Goal: Find contact information: Find contact information

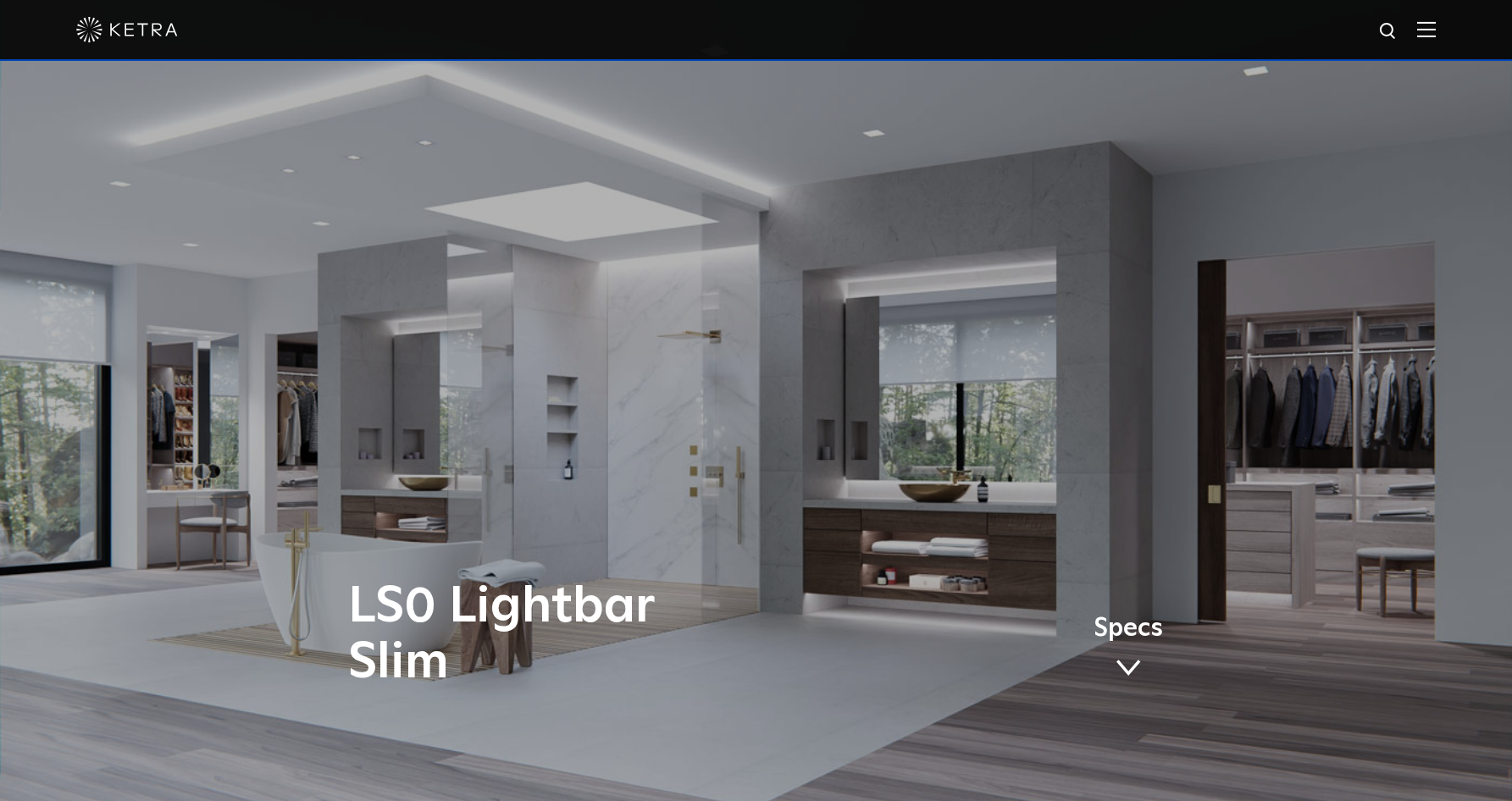
scroll to position [243, 0]
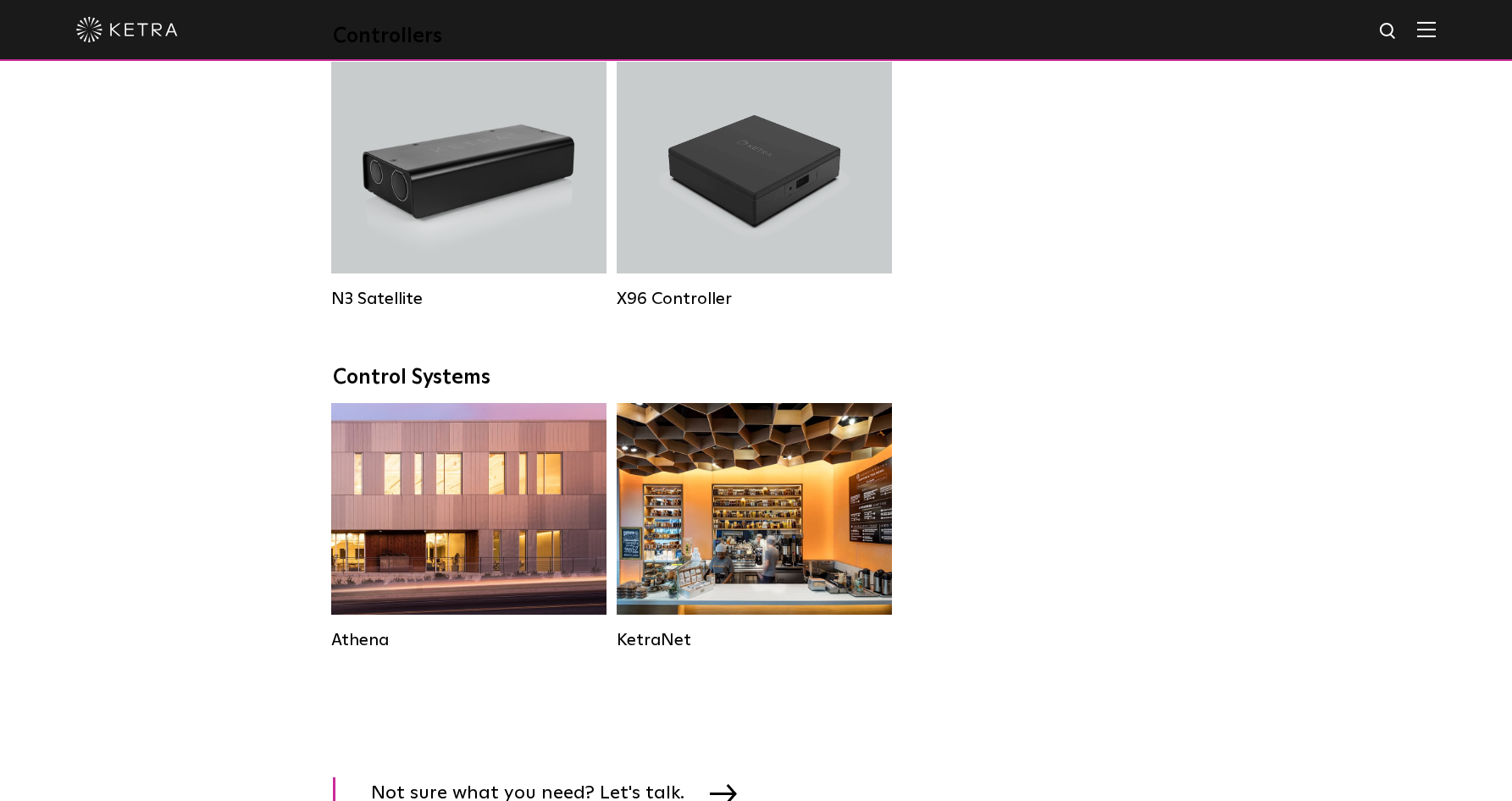
scroll to position [2518, 0]
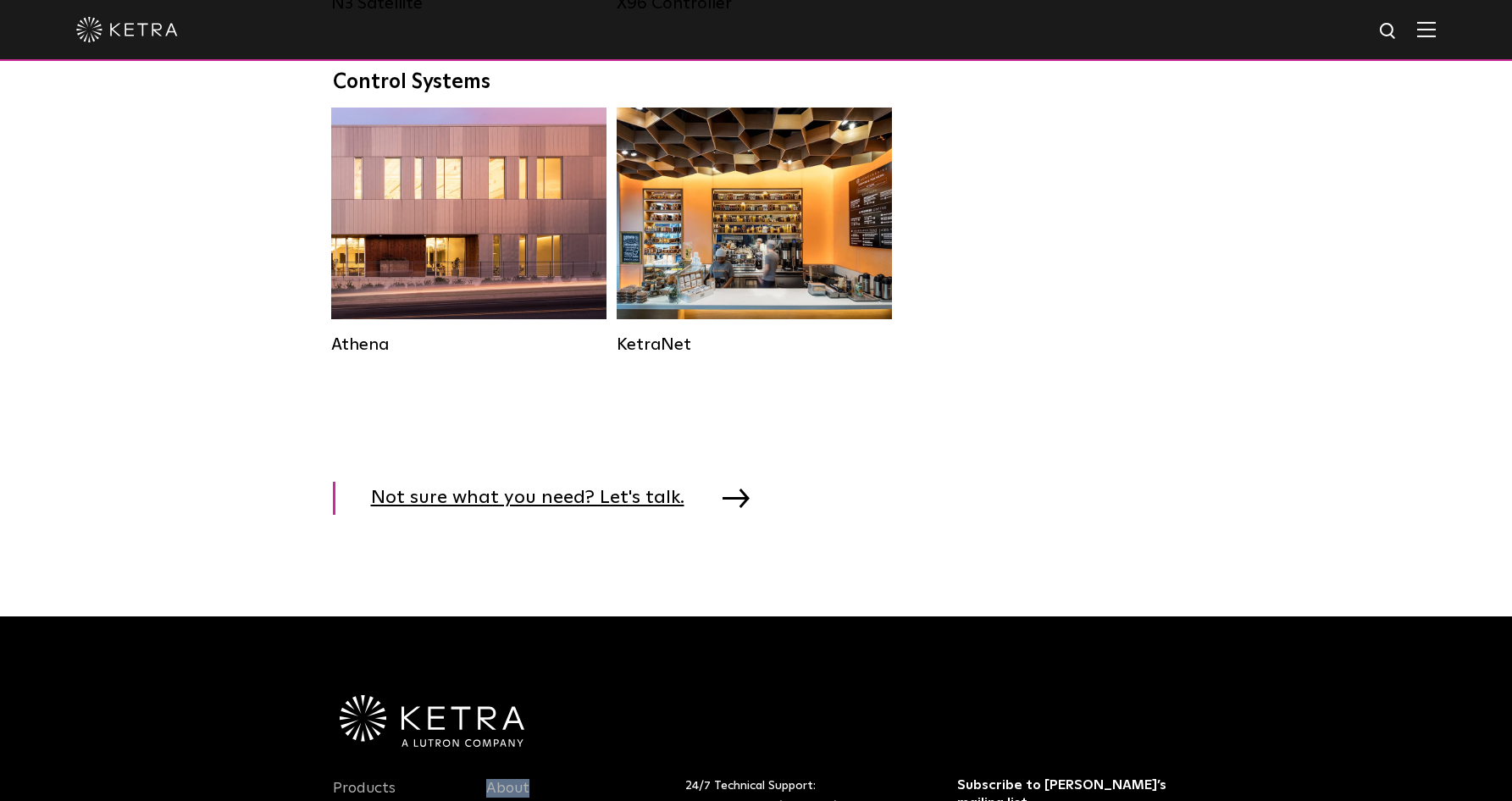
click at [604, 494] on span "Not sure what you need? Let's talk." at bounding box center [541, 498] width 339 height 33
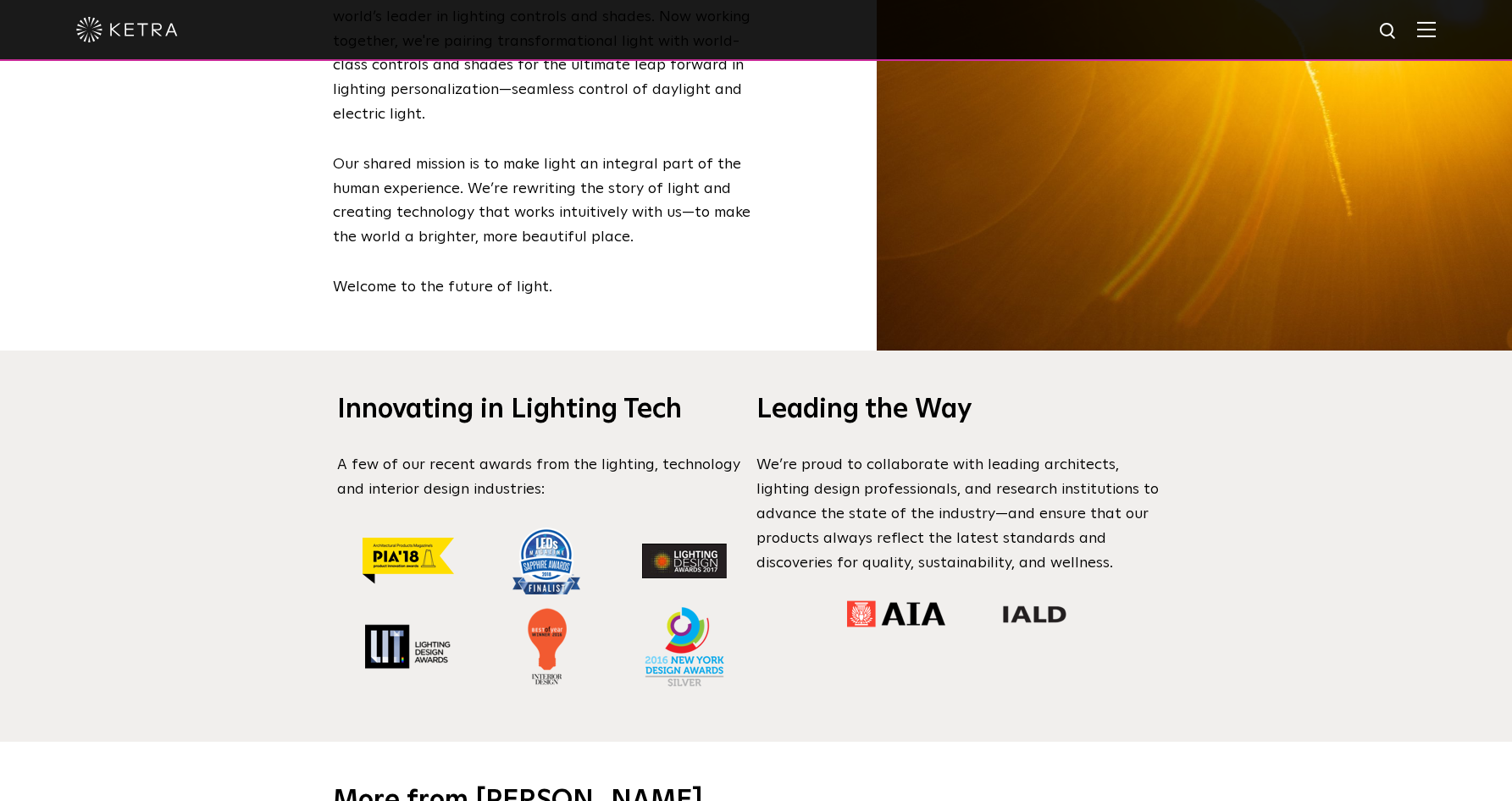
scroll to position [2179, 0]
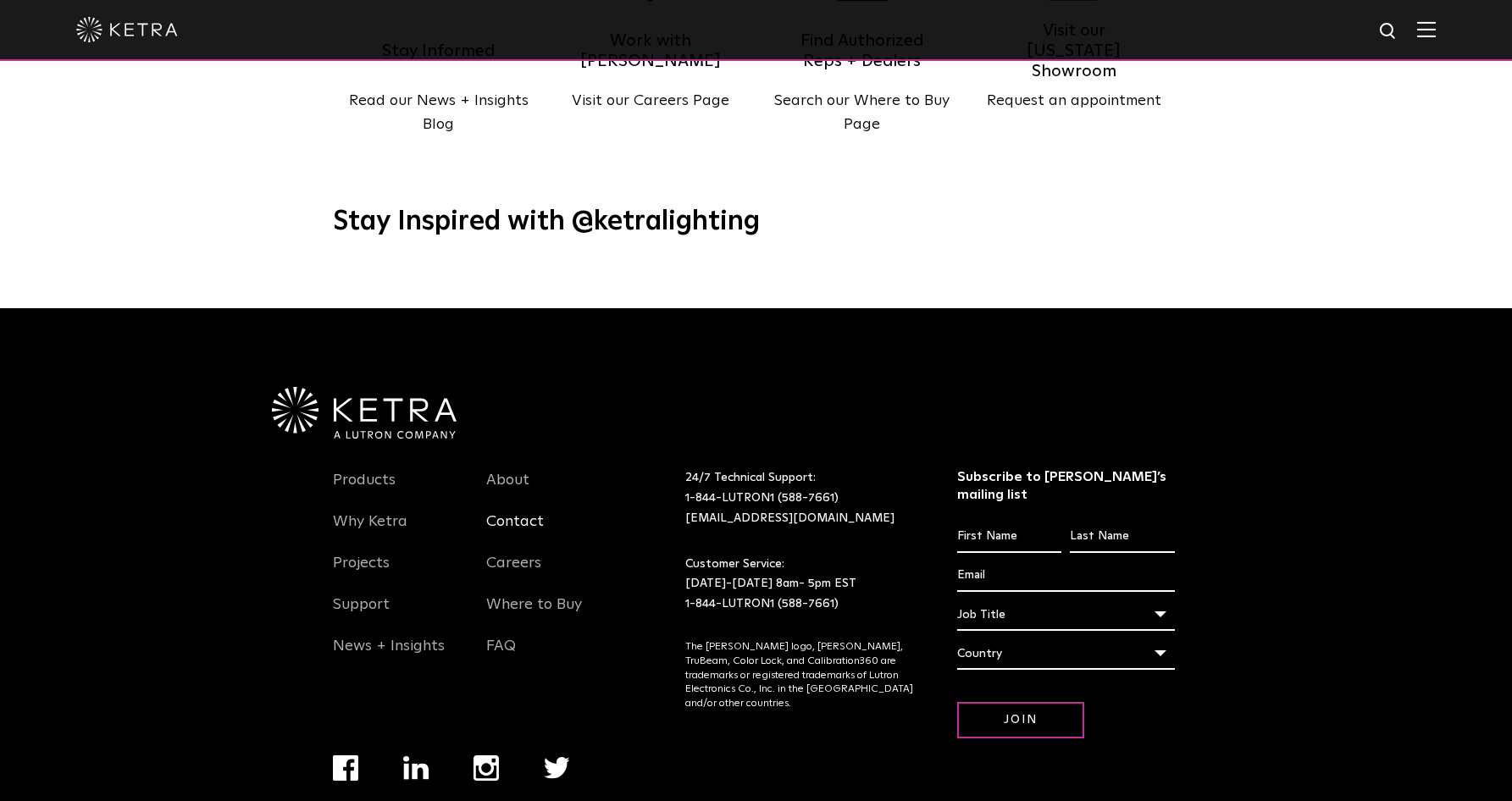
click at [521, 513] on link "Contact" at bounding box center [515, 532] width 58 height 39
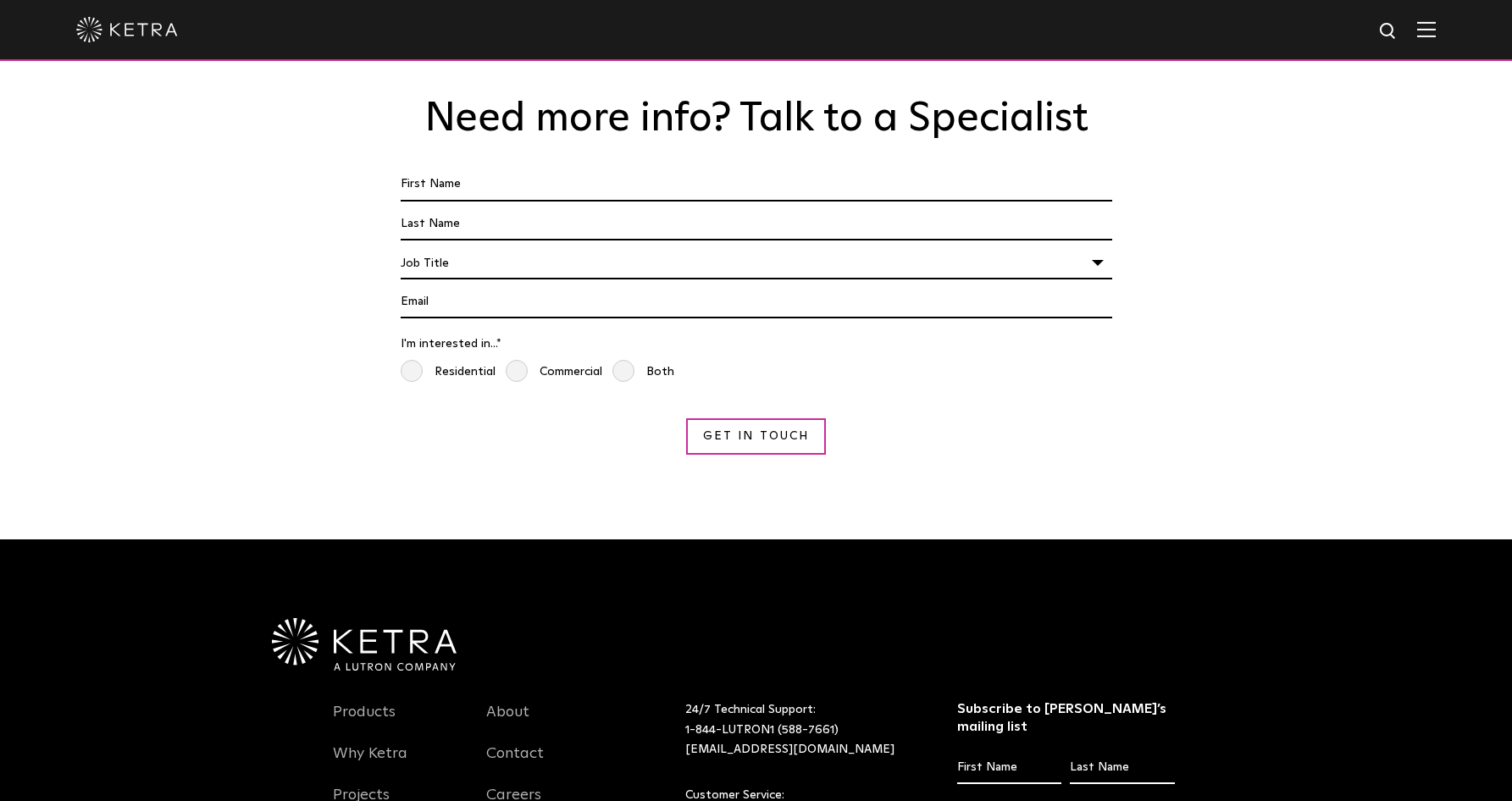
scroll to position [1533, 0]
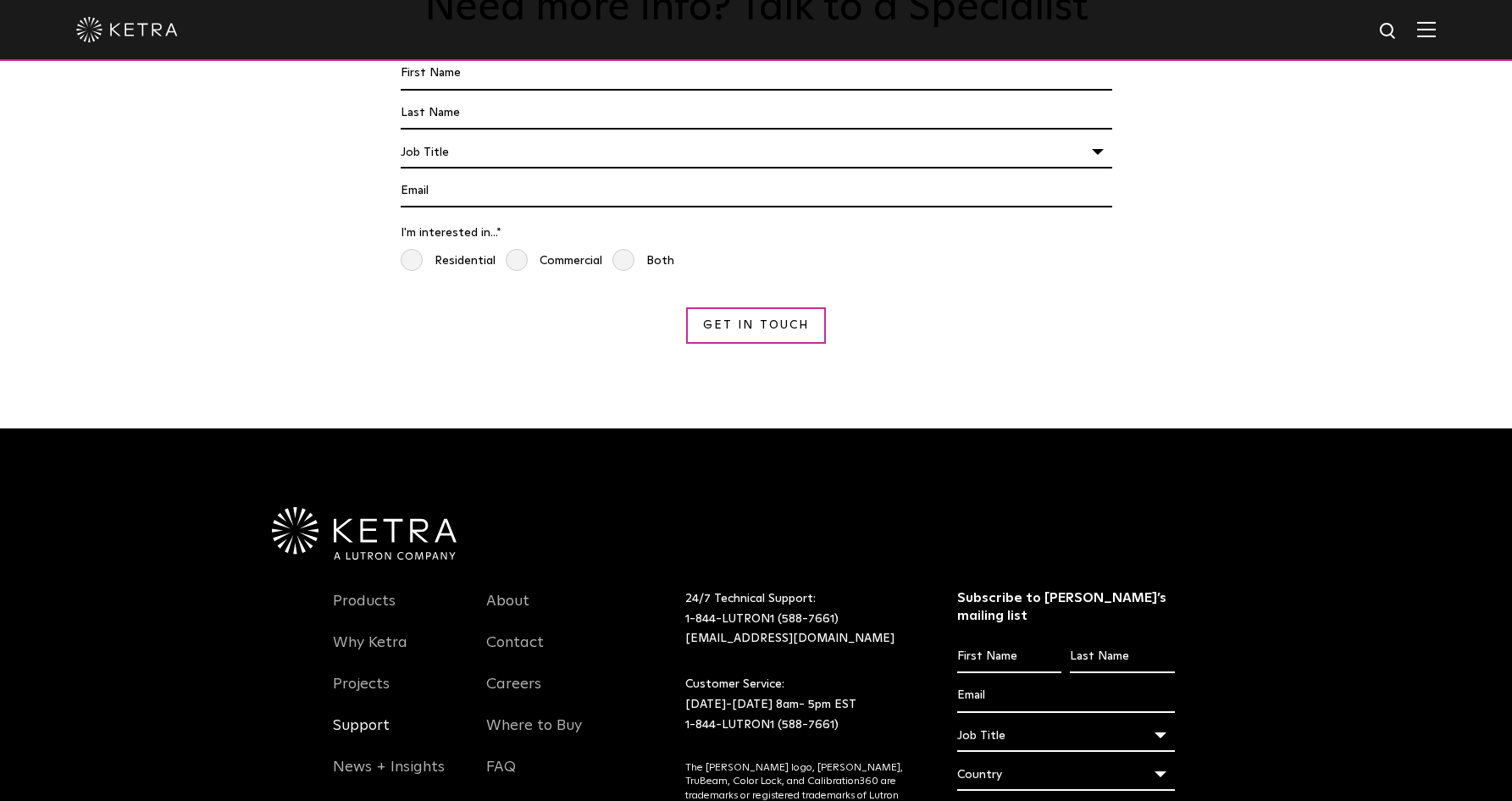
click at [360, 716] on link "Support" at bounding box center [361, 735] width 57 height 39
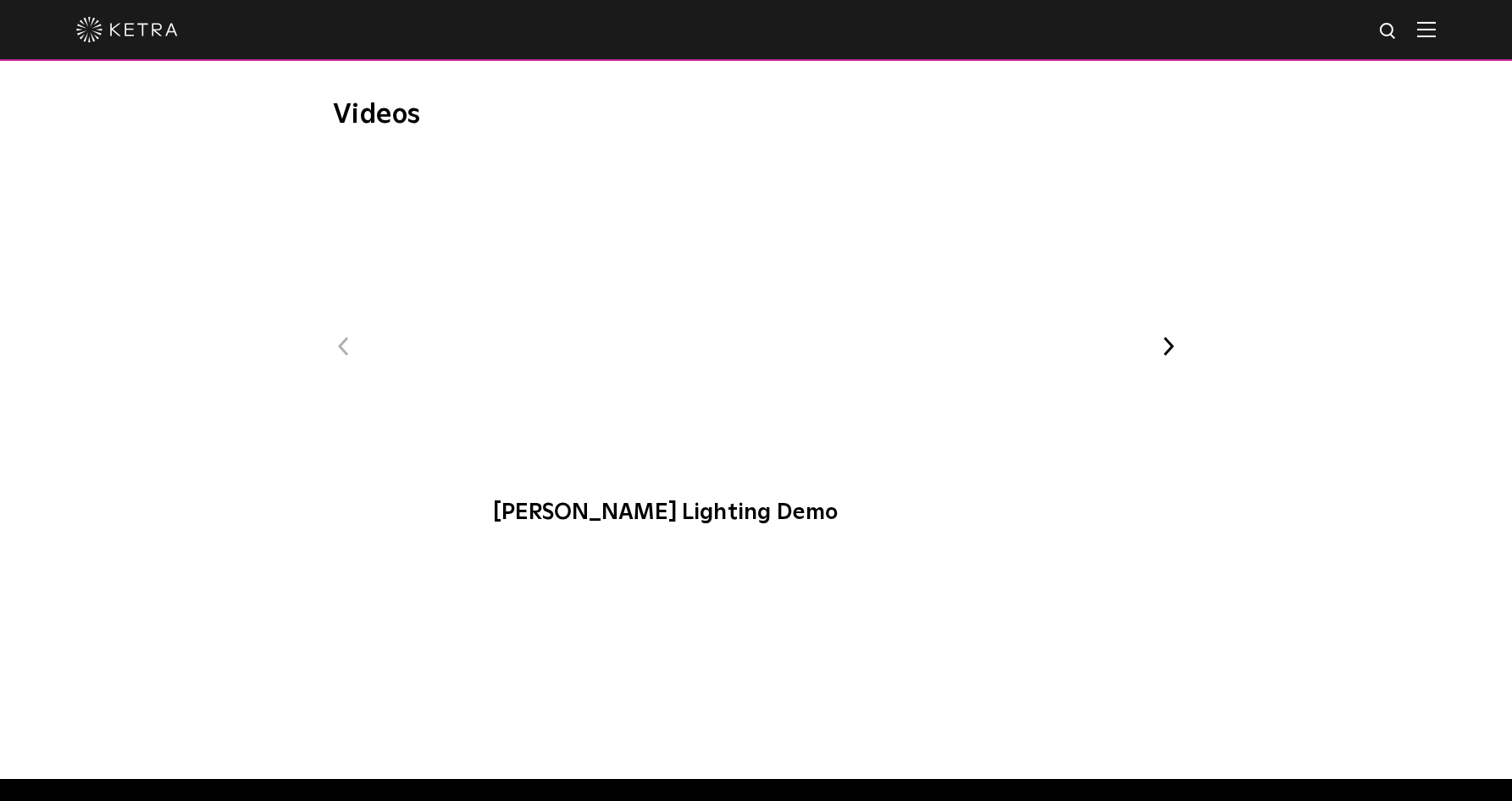
scroll to position [2596, 0]
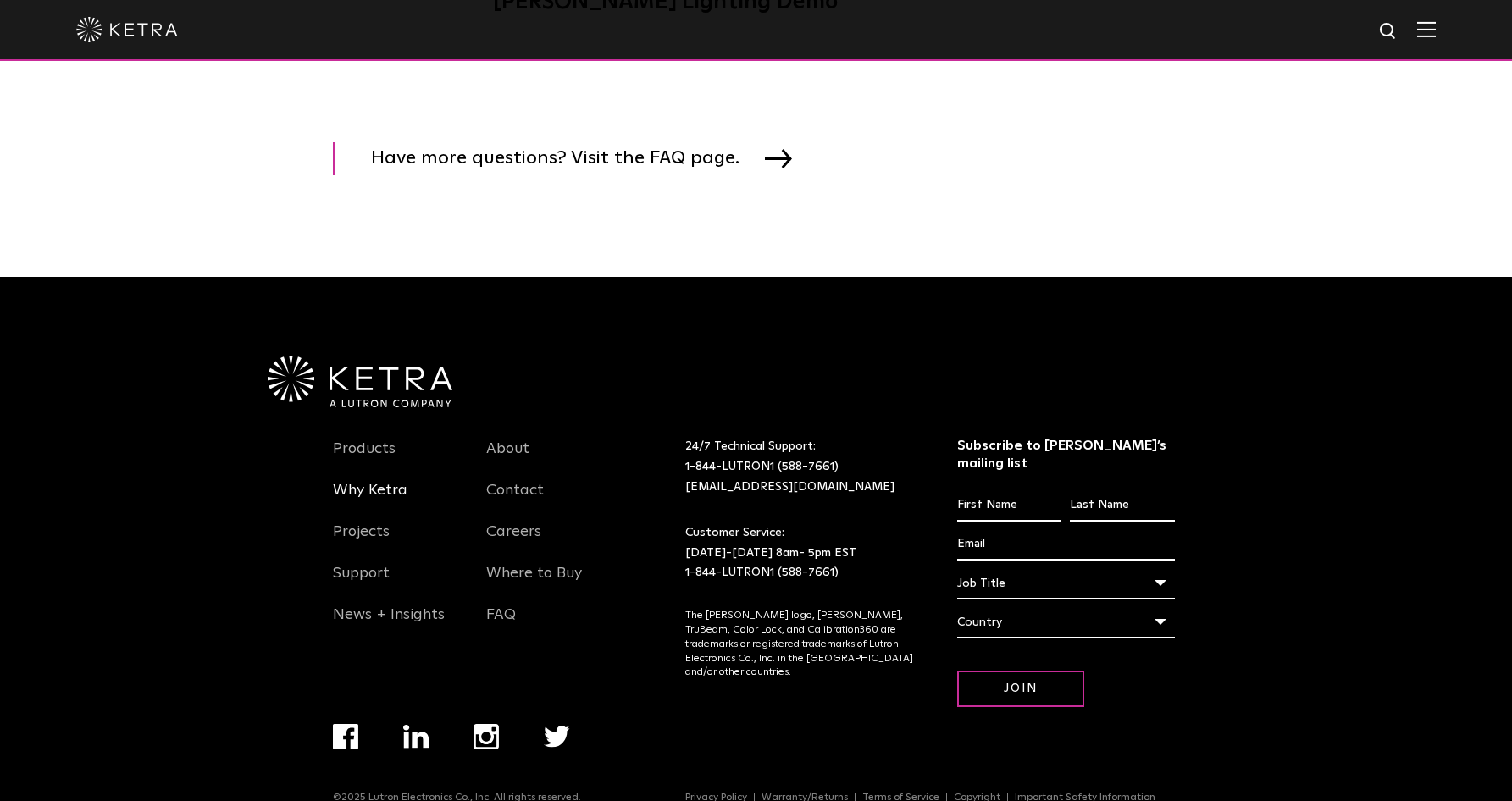
click at [377, 493] on link "Why Ketra" at bounding box center [370, 500] width 75 height 39
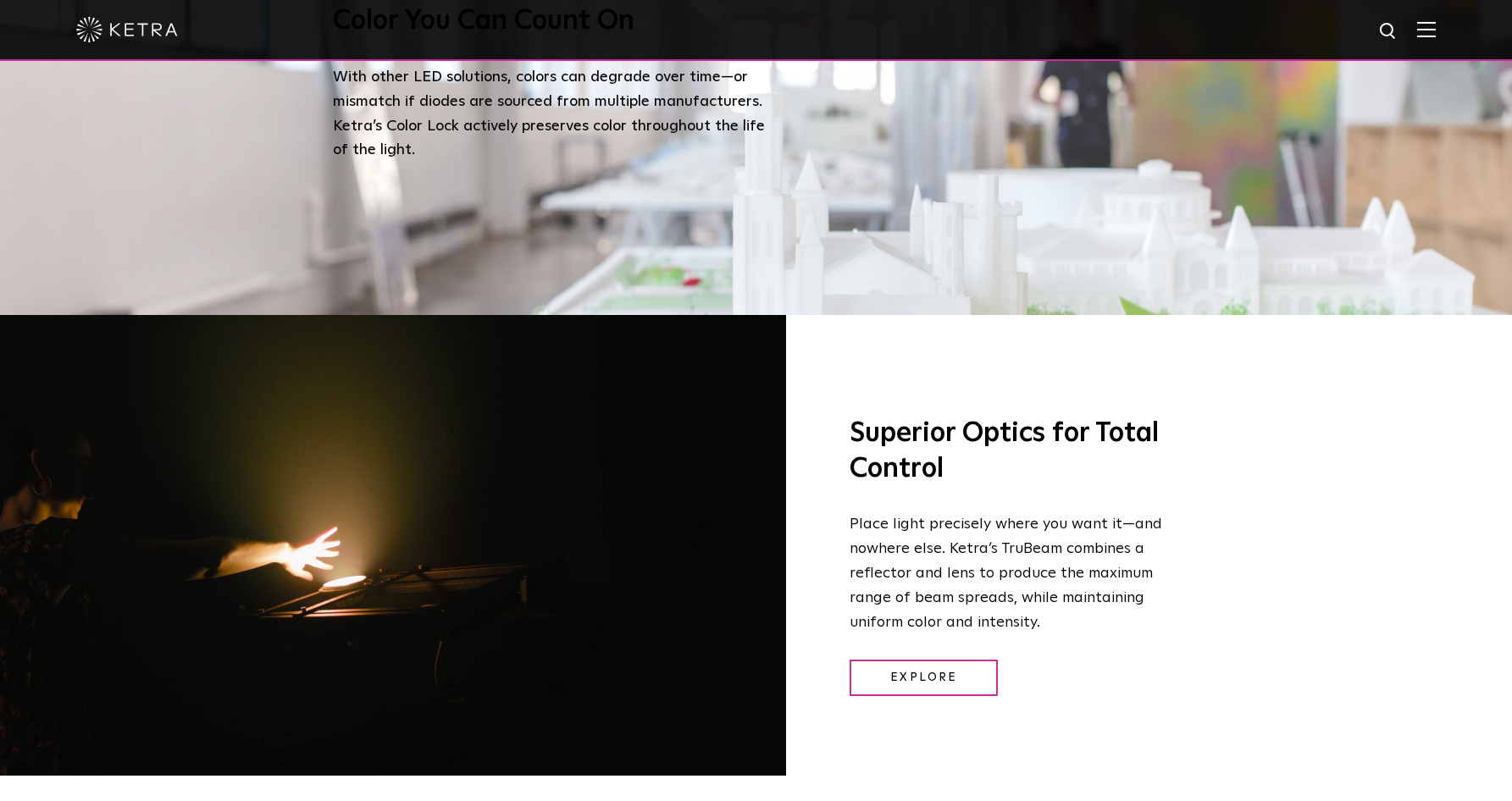
scroll to position [3188, 0]
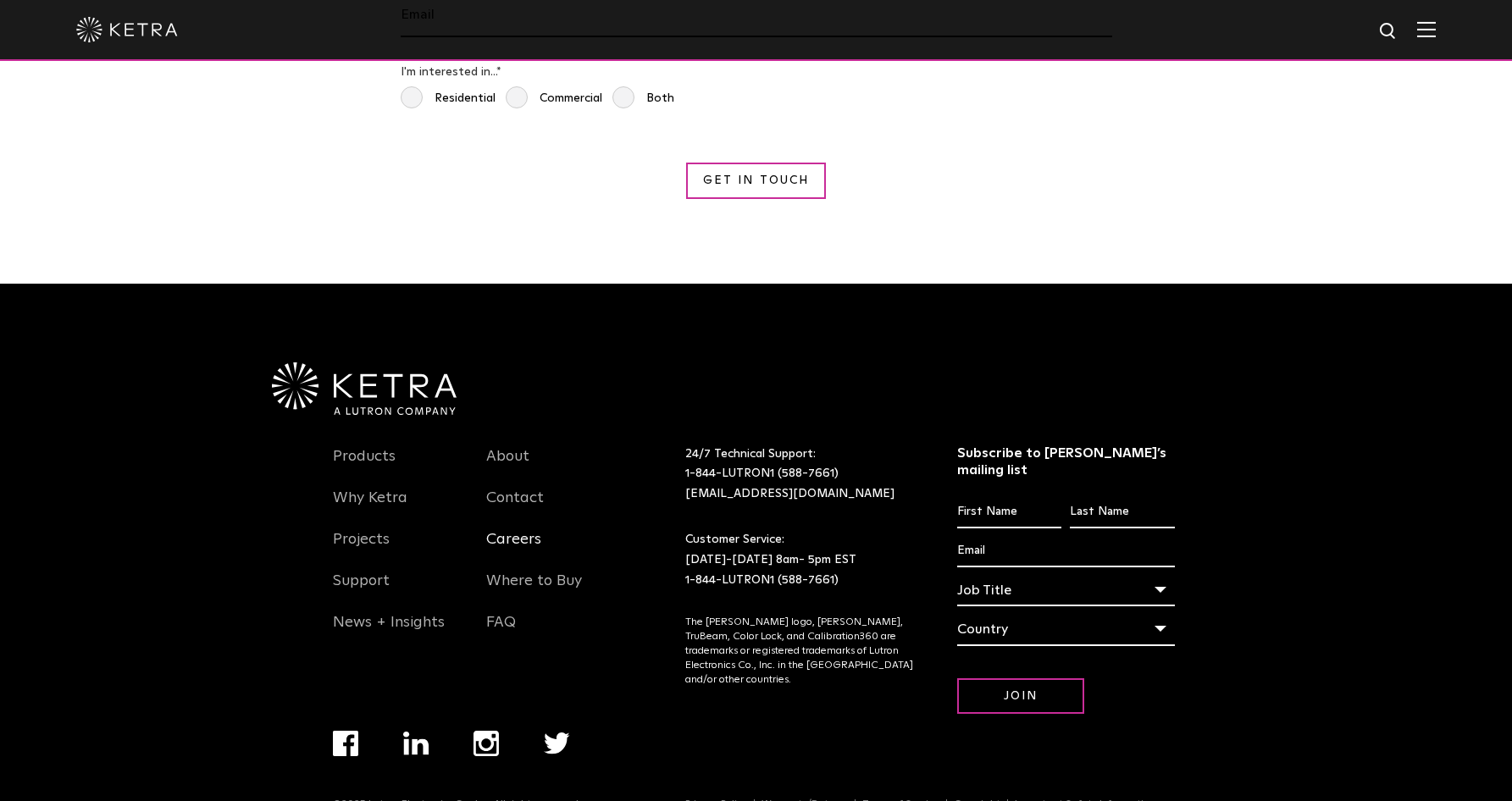
click at [524, 530] on link "Careers" at bounding box center [513, 549] width 55 height 39
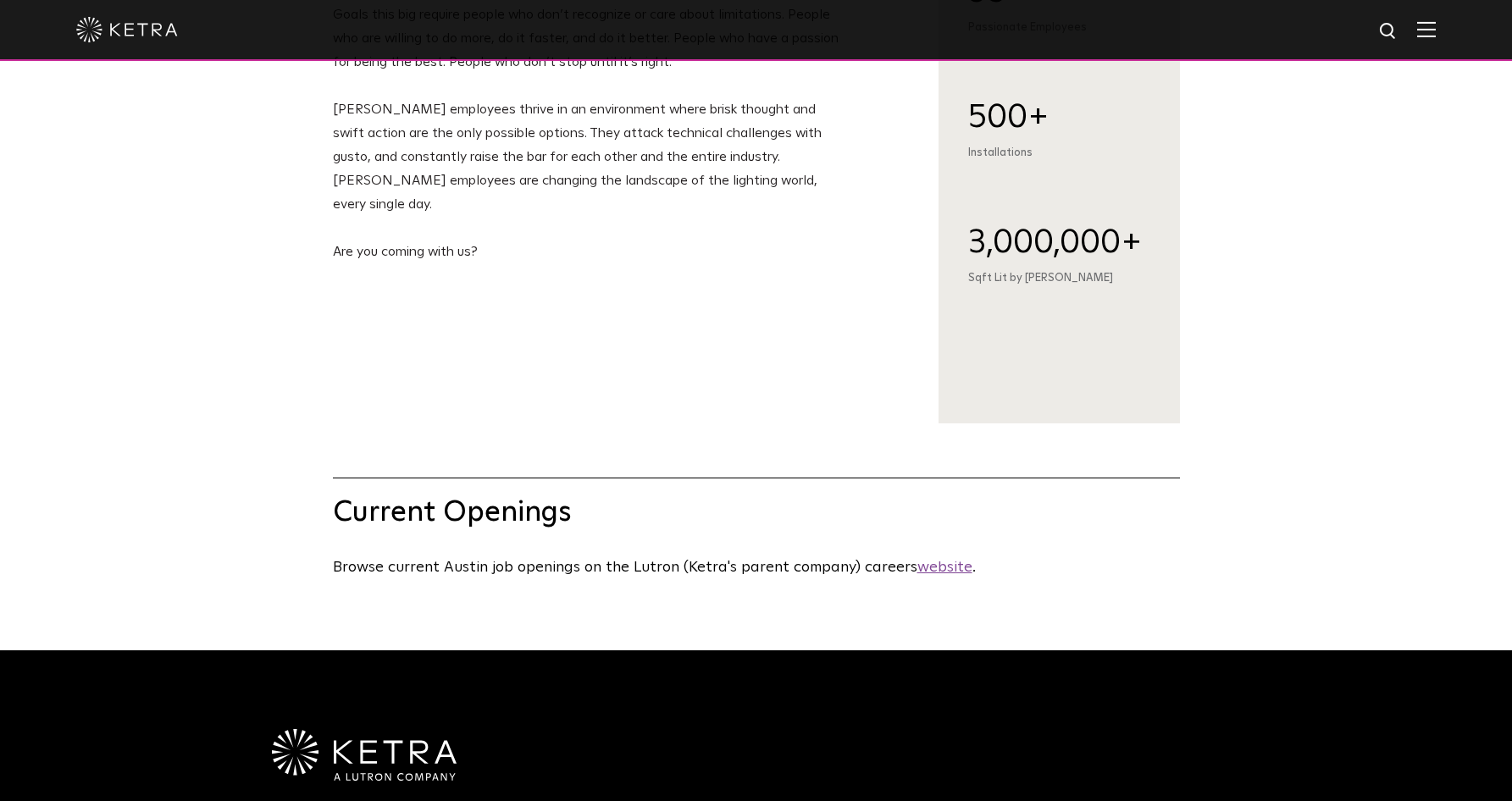
scroll to position [855, 0]
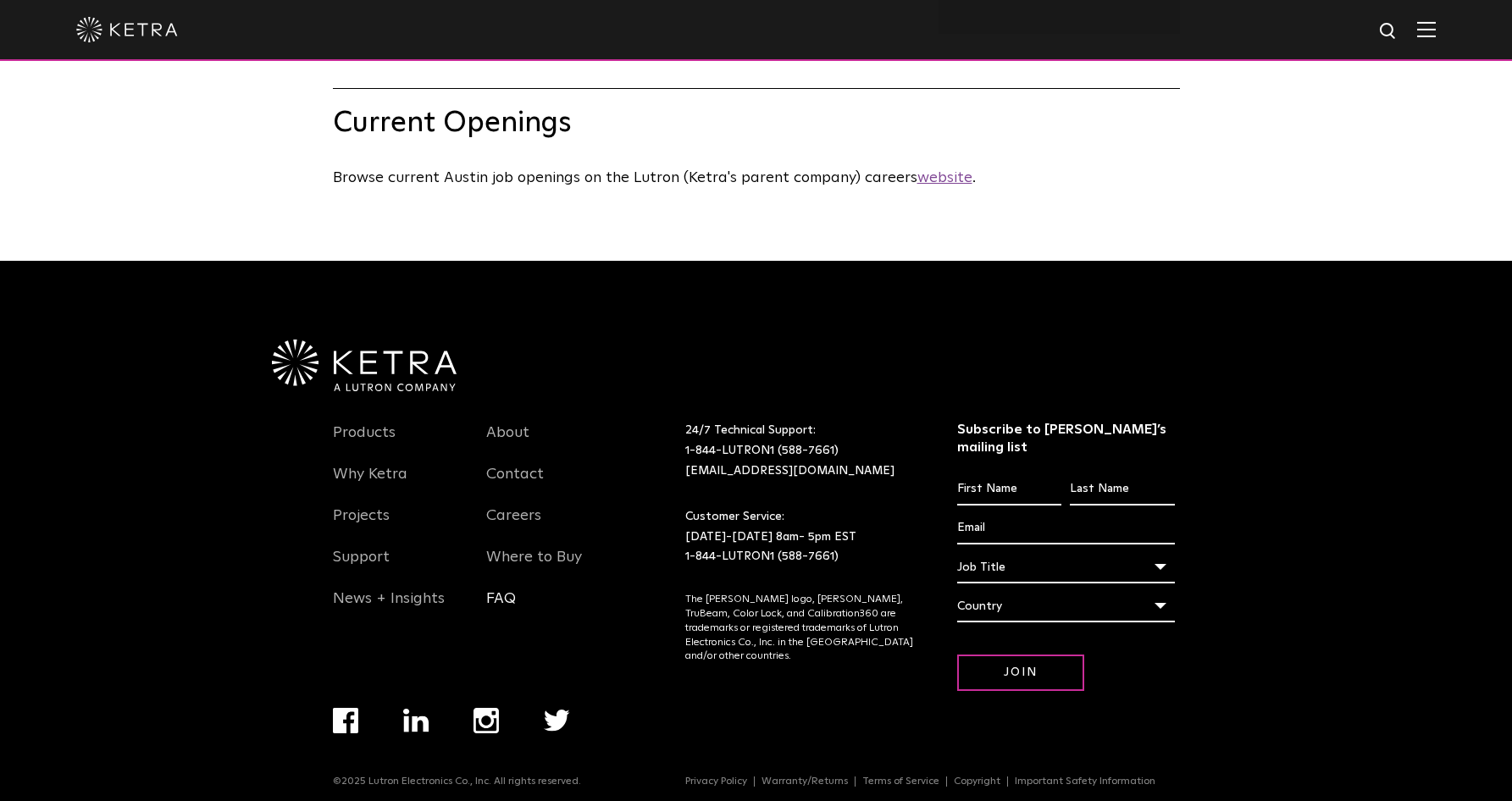
click at [508, 598] on link "FAQ" at bounding box center [501, 608] width 30 height 39
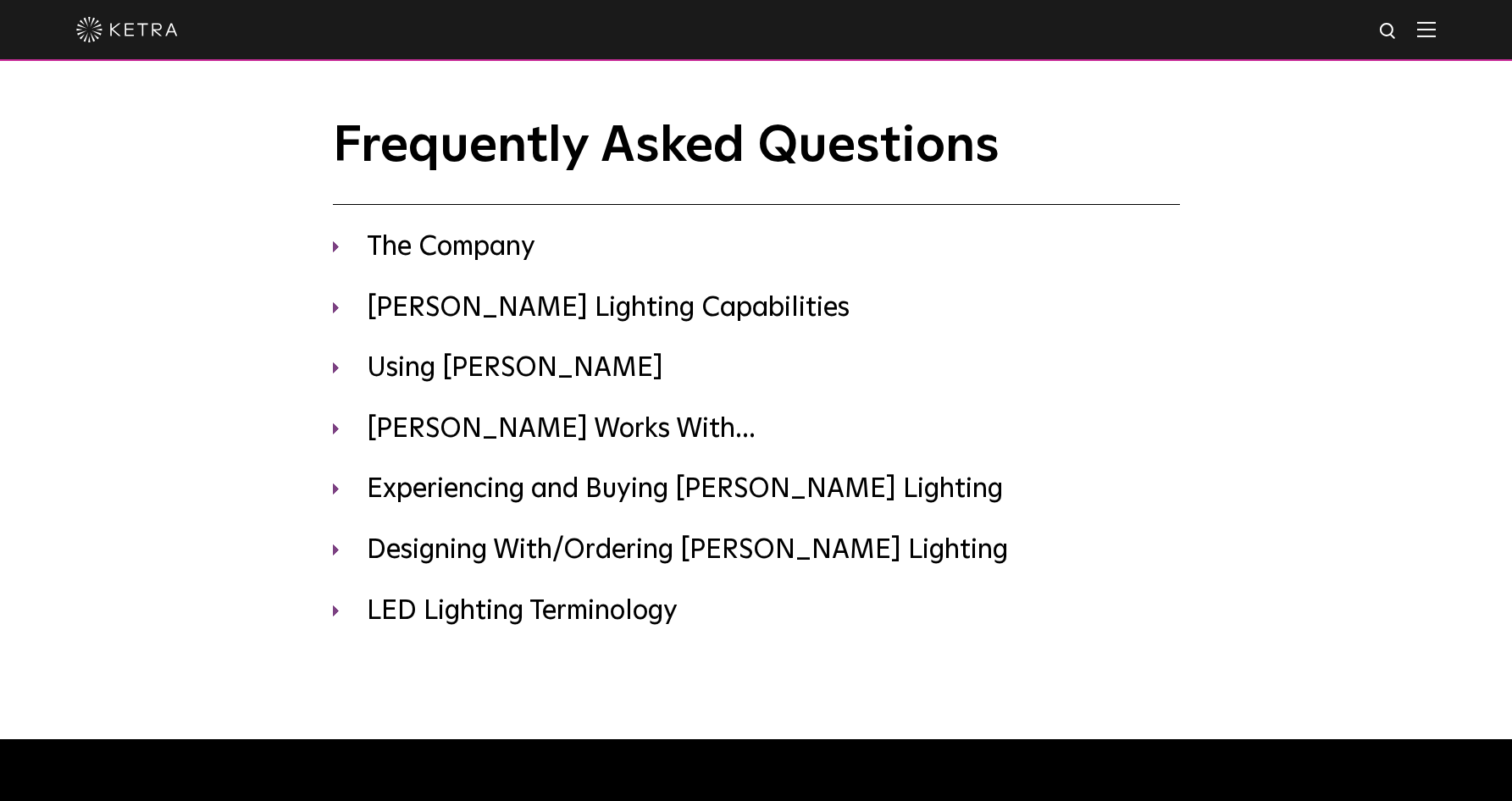
scroll to position [480, 0]
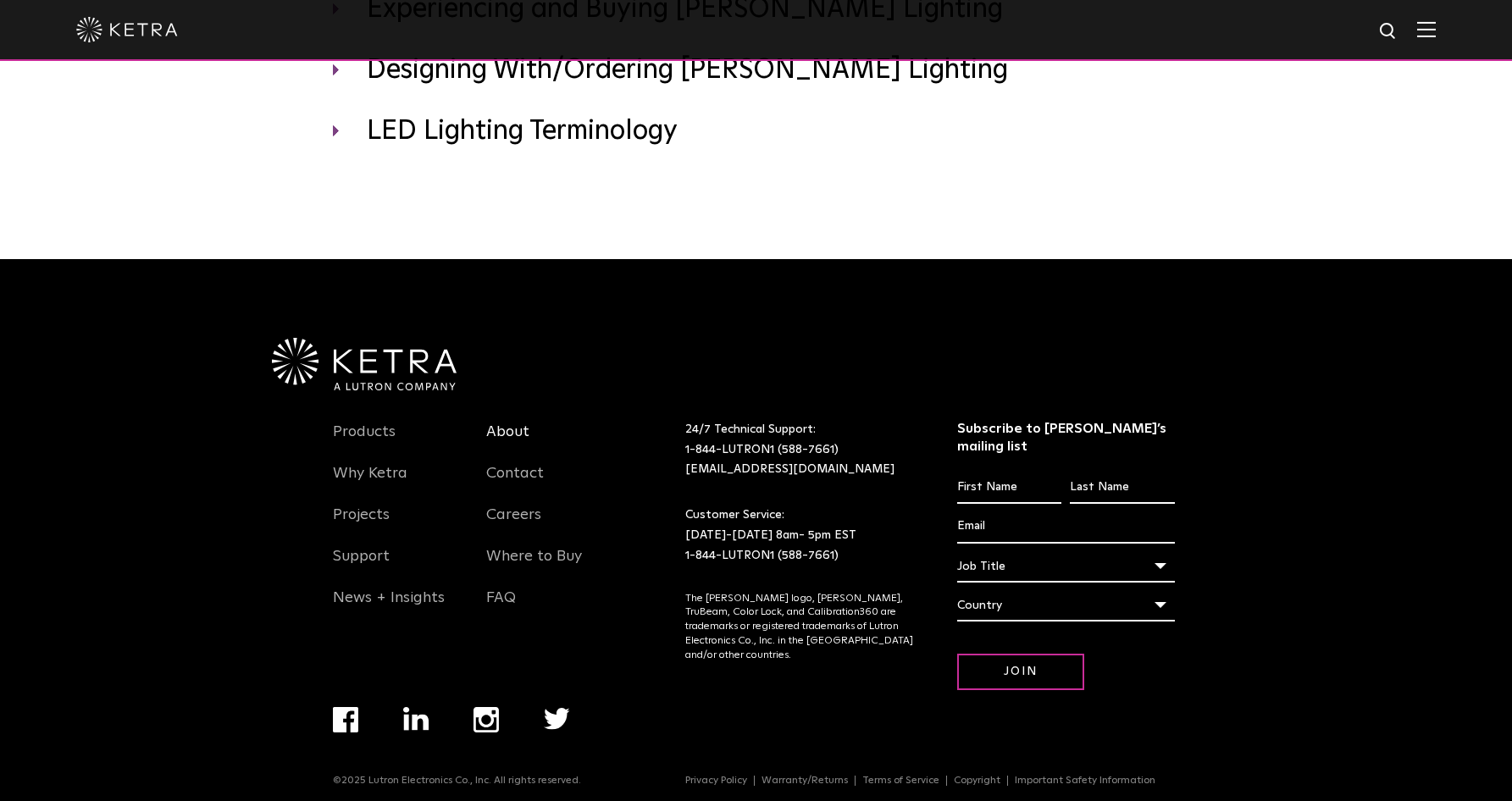
click at [514, 425] on link "About" at bounding box center [507, 442] width 43 height 39
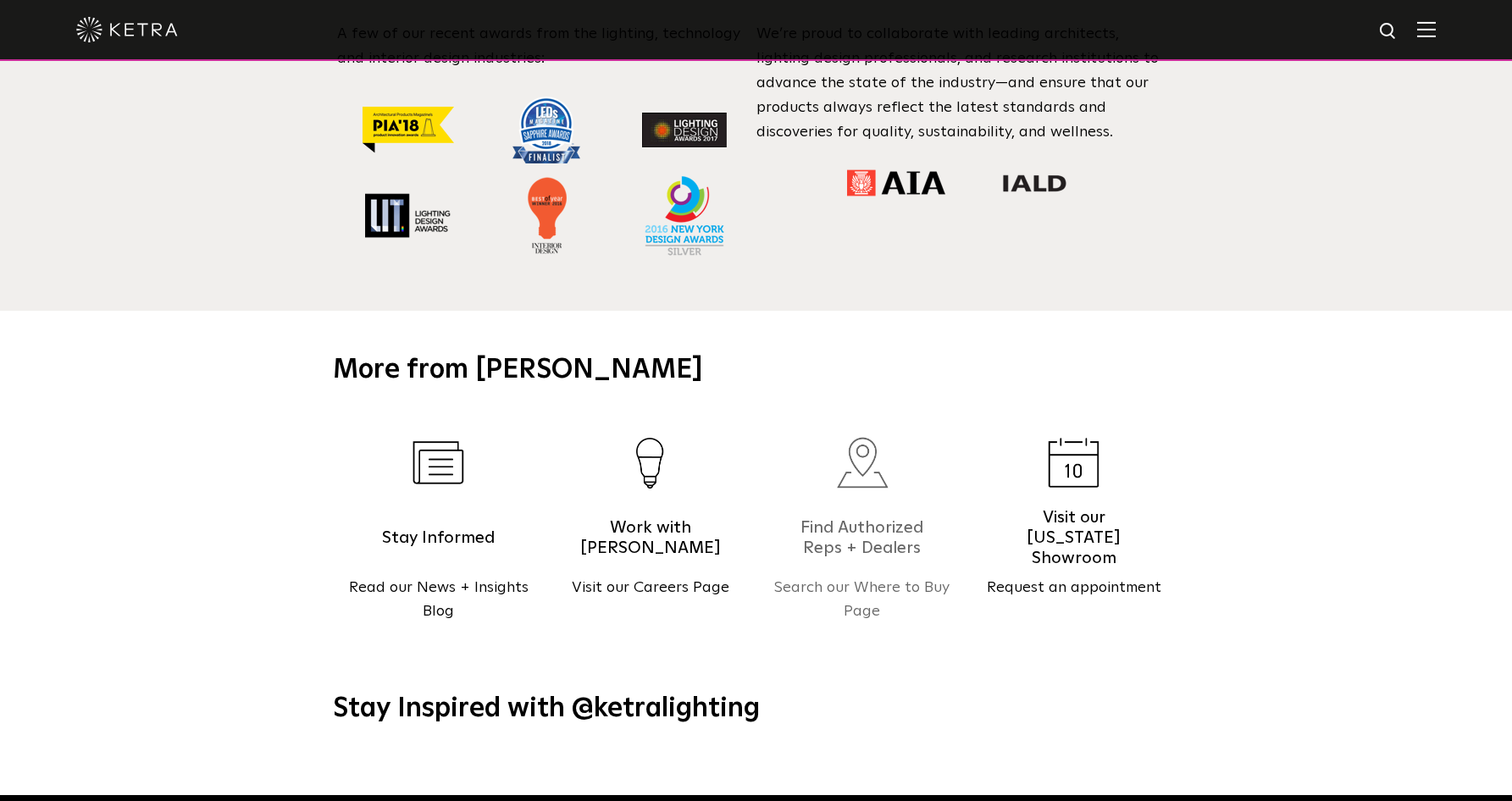
scroll to position [1713, 0]
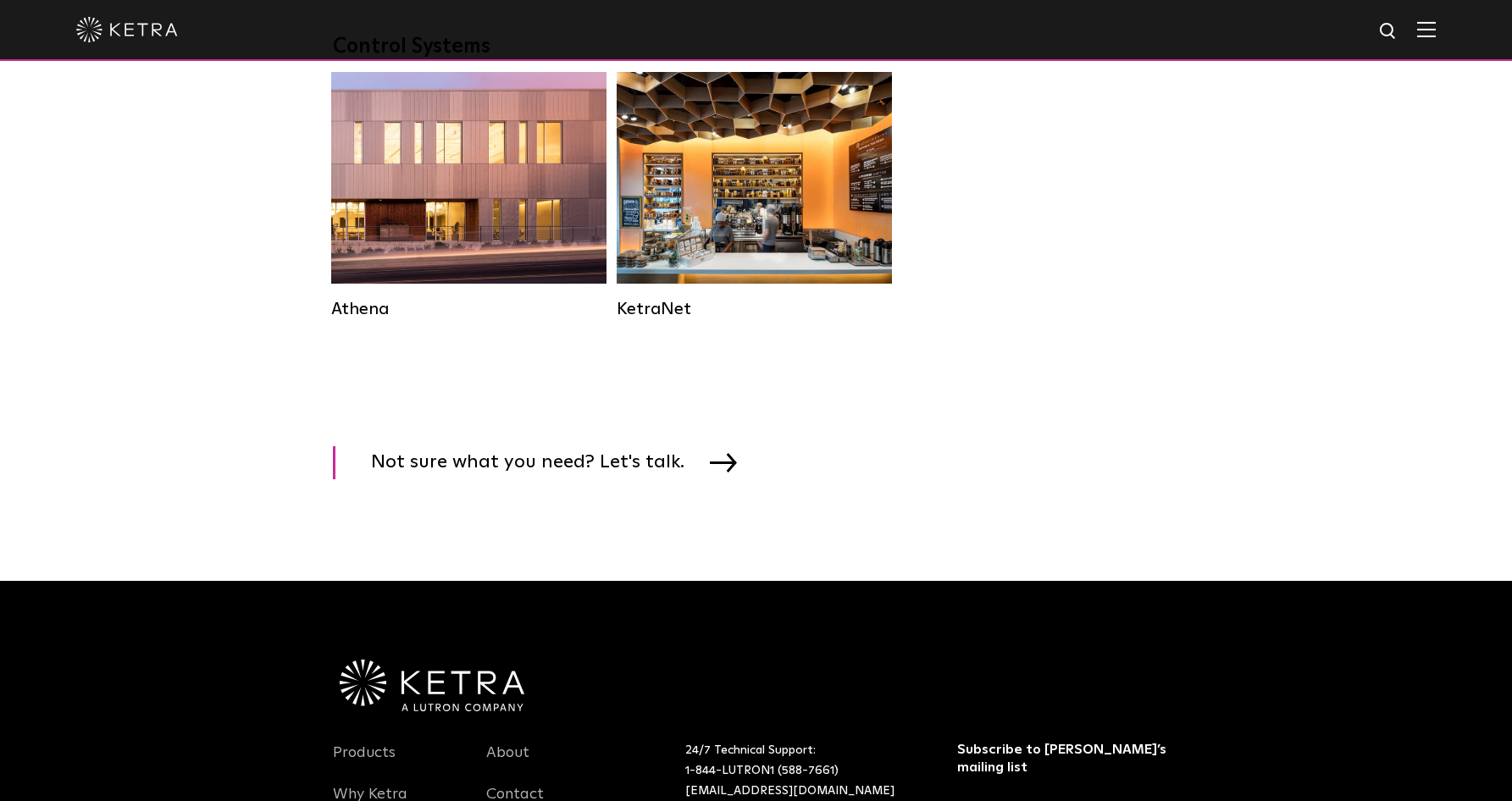
scroll to position [2518, 0]
